Goal: Task Accomplishment & Management: Use online tool/utility

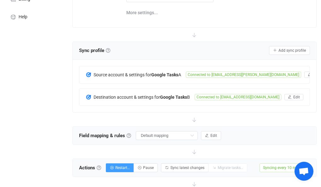
scroll to position [91, 0]
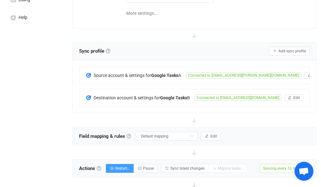
click at [232, 74] on span "Connected to [EMAIL_ADDRESS][PERSON_NAME][DOMAIN_NAME]" at bounding box center [243, 75] width 115 height 6
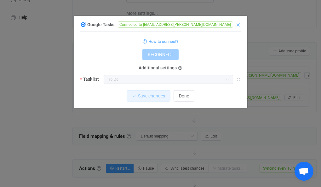
click at [238, 26] on icon "Close" at bounding box center [238, 24] width 5 height 5
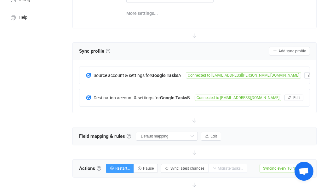
scroll to position [0, 0]
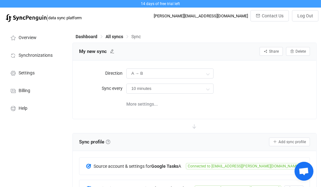
click at [112, 36] on span "All syncs" at bounding box center [114, 36] width 18 height 5
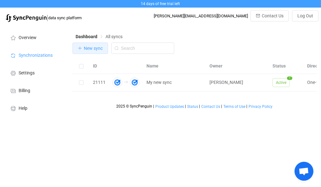
click at [98, 50] on span "New sync" at bounding box center [93, 48] width 19 height 5
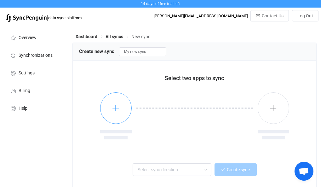
click at [120, 105] on button "button" at bounding box center [115, 107] width 31 height 31
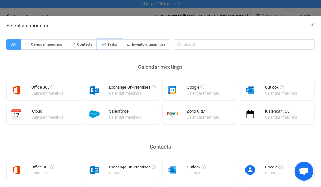
click at [103, 45] on icon "Select a connector" at bounding box center [104, 44] width 4 height 3
click at [103, 44] on input "Tasks" at bounding box center [101, 42] width 4 height 4
radio input "true"
radio input "false"
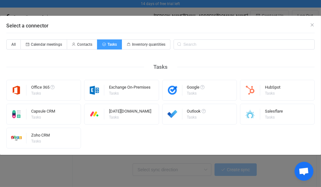
click at [182, 88] on div "Google Tasks" at bounding box center [199, 90] width 75 height 21
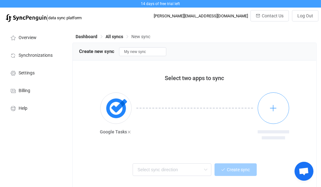
click at [267, 105] on button "button" at bounding box center [272, 107] width 31 height 31
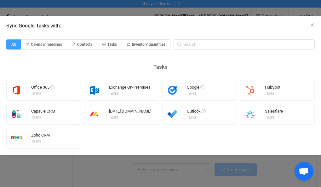
click at [199, 82] on div "Google Tasks" at bounding box center [196, 90] width 18 height 16
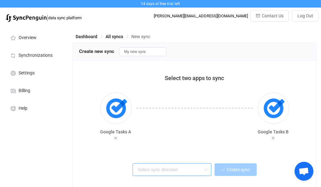
click at [187, 170] on input "text" at bounding box center [171, 169] width 79 height 13
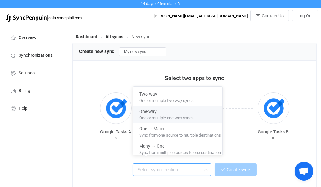
click at [181, 117] on span "One or multiple one-way syncs" at bounding box center [166, 116] width 54 height 7
type input "One-way"
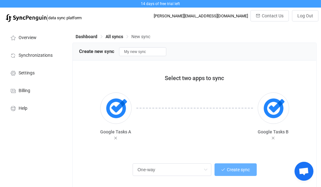
click at [240, 171] on span "Create sync" at bounding box center [238, 169] width 23 height 5
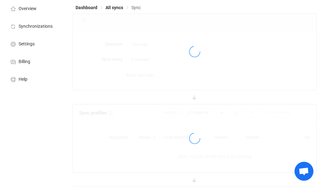
scroll to position [30, 0]
type input "A → B"
type input "10 minutes"
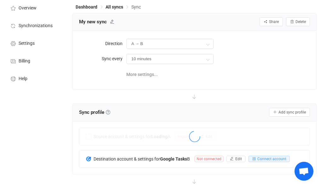
scroll to position [63, 0]
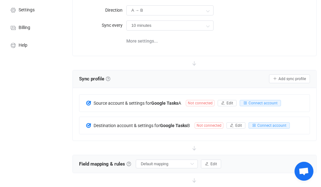
click at [205, 101] on span "Not connected" at bounding box center [200, 103] width 29 height 6
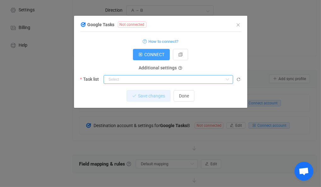
click at [166, 82] on input "dialog" at bounding box center [168, 79] width 129 height 9
click at [157, 62] on form "How to connect? CONNECT Additional settings Task list" at bounding box center [160, 60] width 160 height 47
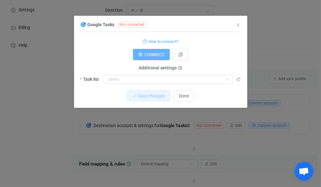
click at [151, 56] on span "CONNECT" at bounding box center [154, 54] width 20 height 5
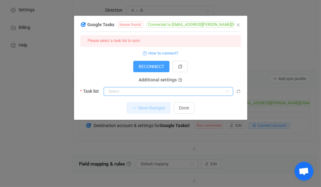
click at [146, 95] on input "dialog" at bounding box center [168, 91] width 129 height 9
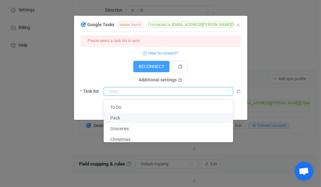
click at [137, 117] on li "Pack" at bounding box center [170, 117] width 133 height 11
type input "Pack"
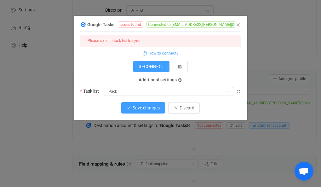
click at [155, 110] on button "Save changes" at bounding box center [143, 107] width 44 height 11
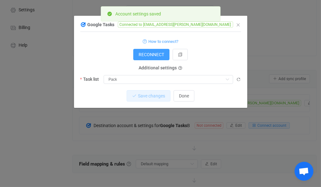
click at [259, 124] on div "Google Tasks Connected to [EMAIL_ADDRESS][PERSON_NAME][DOMAIN_NAME] 1 { { "refr…" at bounding box center [160, 93] width 321 height 187
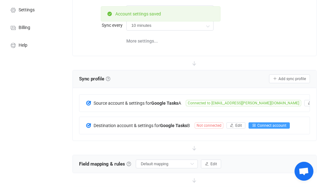
click at [259, 124] on span "Connect account" at bounding box center [271, 125] width 29 height 4
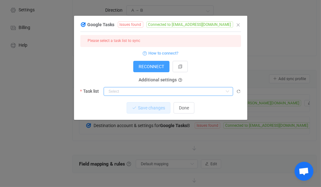
click at [125, 91] on input "dialog" at bounding box center [168, 91] width 129 height 9
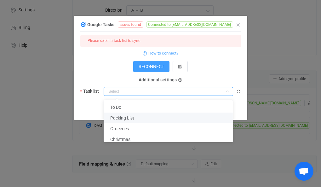
click at [128, 116] on span "Packing List" at bounding box center [122, 117] width 24 height 5
type input "Packing List"
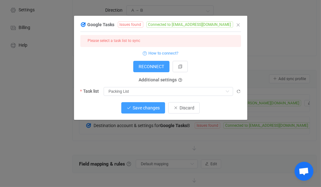
click at [154, 111] on button "Save changes" at bounding box center [143, 107] width 44 height 11
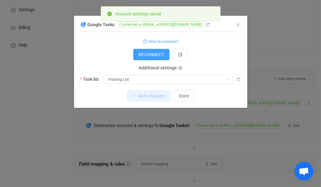
scroll to position [64, 0]
click at [185, 97] on span "Done" at bounding box center [184, 95] width 10 height 5
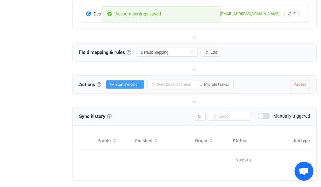
scroll to position [176, 0]
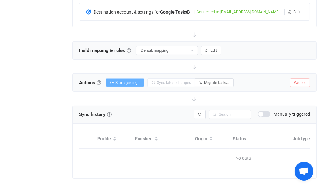
click at [132, 81] on span "Start syncing…" at bounding box center [127, 82] width 25 height 4
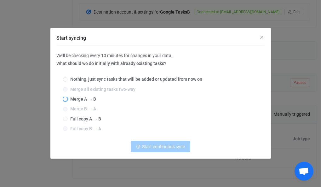
click at [66, 98] on span "Start syncing" at bounding box center [65, 99] width 4 height 4
click at [66, 98] on input "Merge A → B" at bounding box center [65, 99] width 4 height 5
radio input "true"
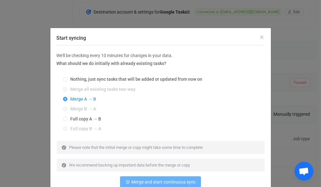
click at [160, 181] on span "Merge and start continuous sync" at bounding box center [163, 181] width 64 height 5
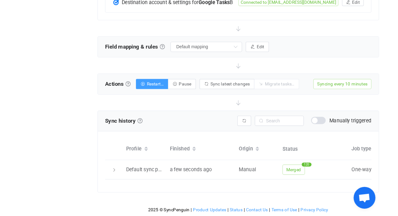
scroll to position [161, 0]
